Goal: Task Accomplishment & Management: Use online tool/utility

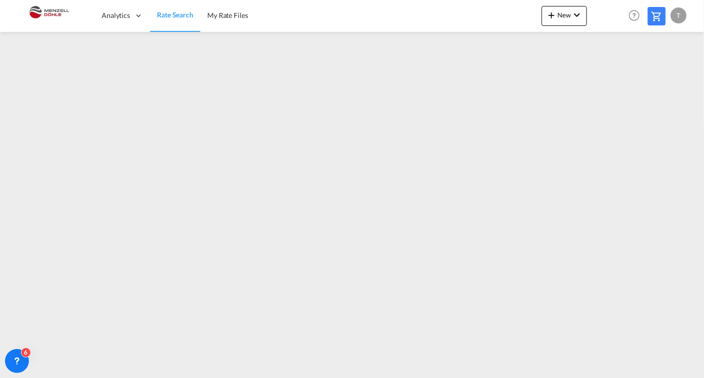
click at [169, 15] on span "Rate Search" at bounding box center [175, 14] width 36 height 8
